Goal: Manage account settings

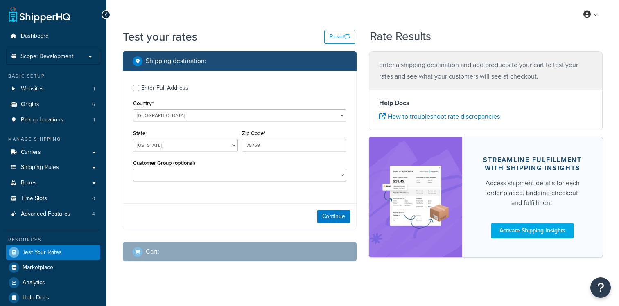
select select "TX"
click at [50, 153] on link "Carriers" at bounding box center [53, 152] width 94 height 15
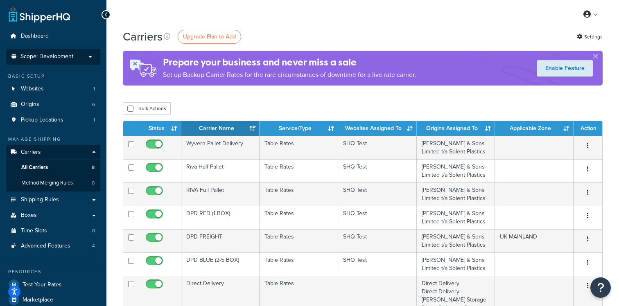
click at [59, 51] on li "Scope: Development Live Integration Test" at bounding box center [53, 57] width 94 height 16
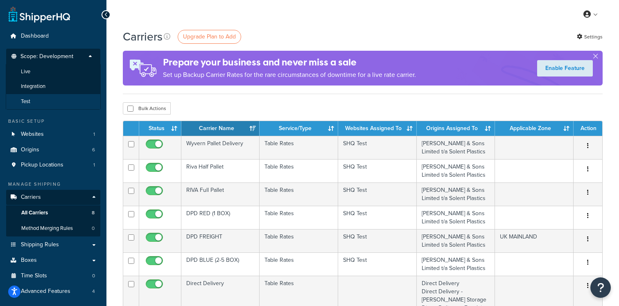
click at [58, 101] on li "Test" at bounding box center [53, 101] width 95 height 15
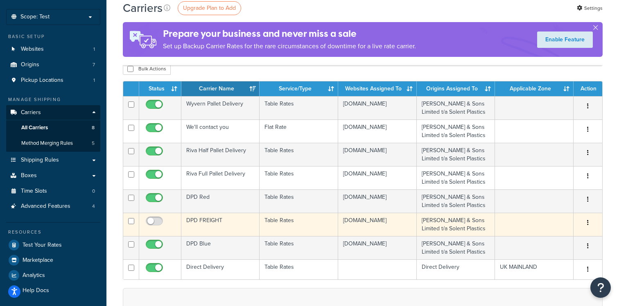
scroll to position [33, 0]
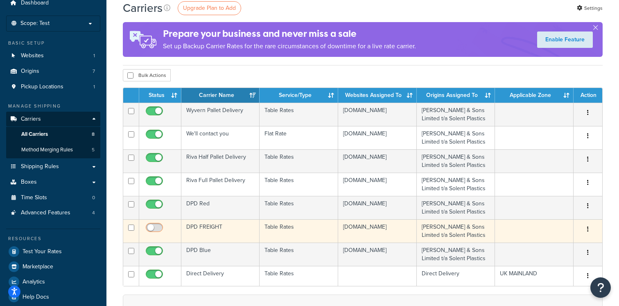
click at [158, 229] on input "checkbox" at bounding box center [155, 230] width 23 height 10
checkbox input "false"
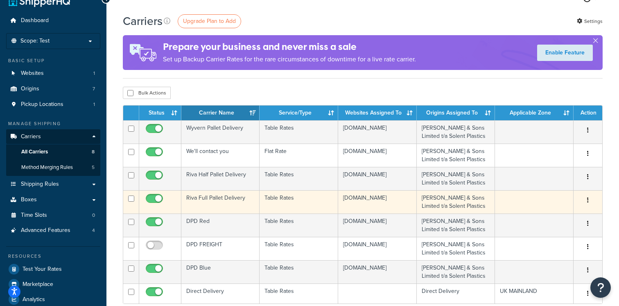
scroll to position [0, 0]
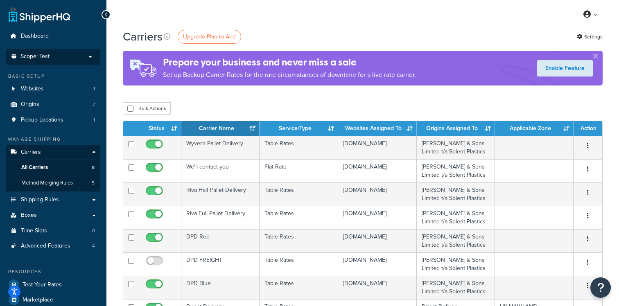
click at [57, 59] on p "Scope: Test" at bounding box center [53, 56] width 87 height 7
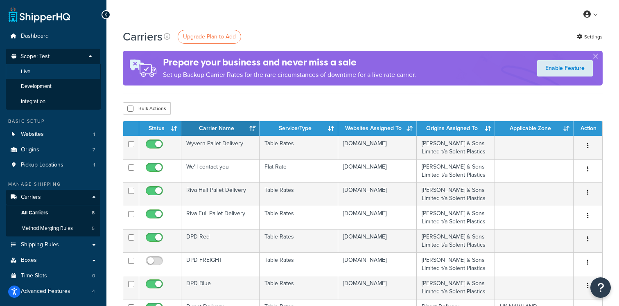
click at [51, 74] on li "Live" at bounding box center [53, 71] width 95 height 15
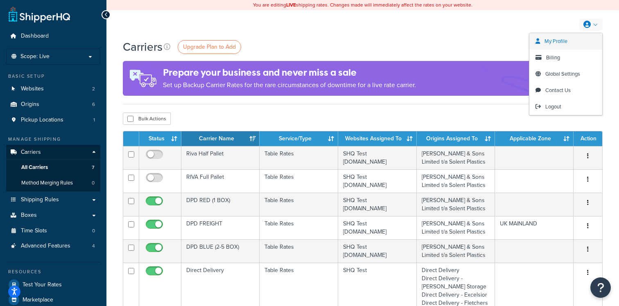
click at [562, 46] on link "My Profile" at bounding box center [565, 41] width 73 height 16
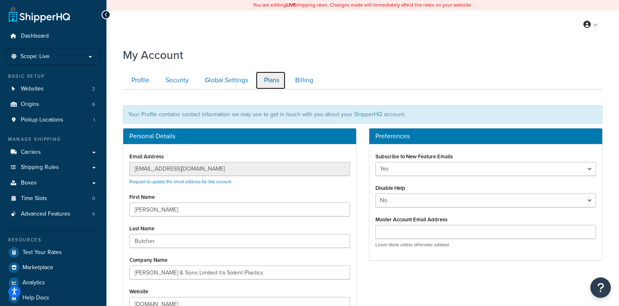
click at [263, 83] on link "Plans" at bounding box center [270, 80] width 30 height 18
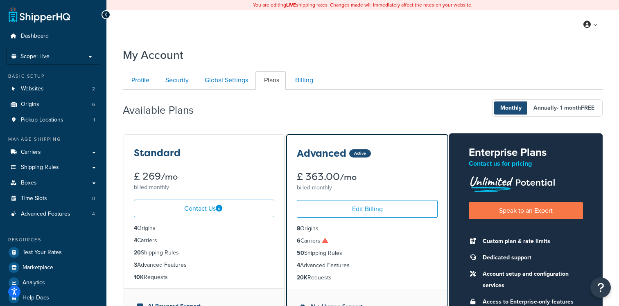
scroll to position [90, 0]
